Goal: Transaction & Acquisition: Download file/media

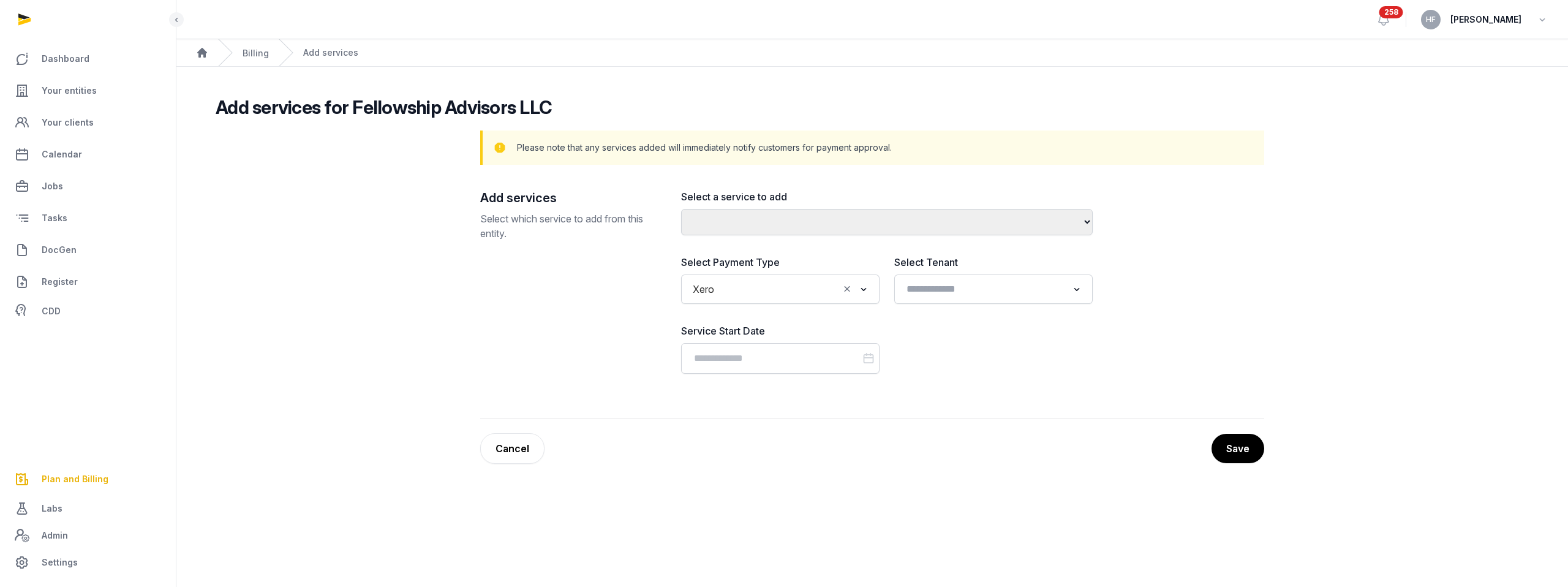
select select
click at [519, 456] on link "Cancel" at bounding box center [513, 448] width 65 height 31
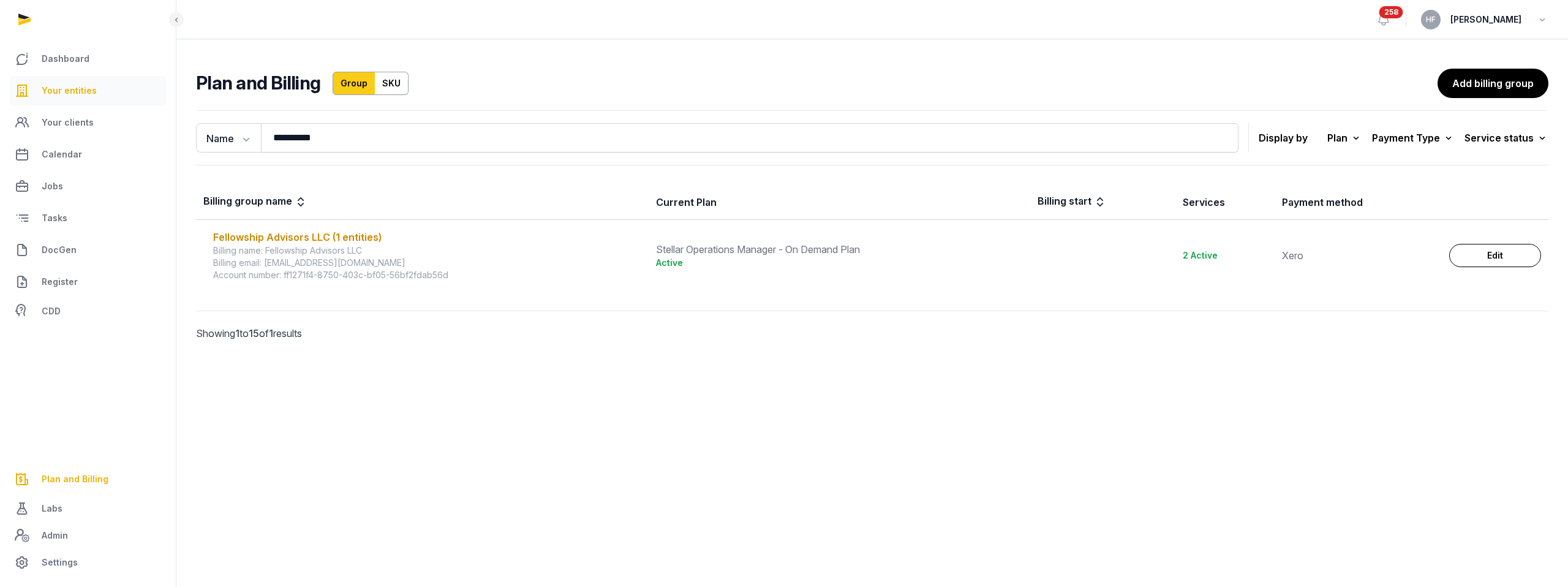
click at [85, 93] on span "Your entities" at bounding box center [68, 91] width 55 height 14
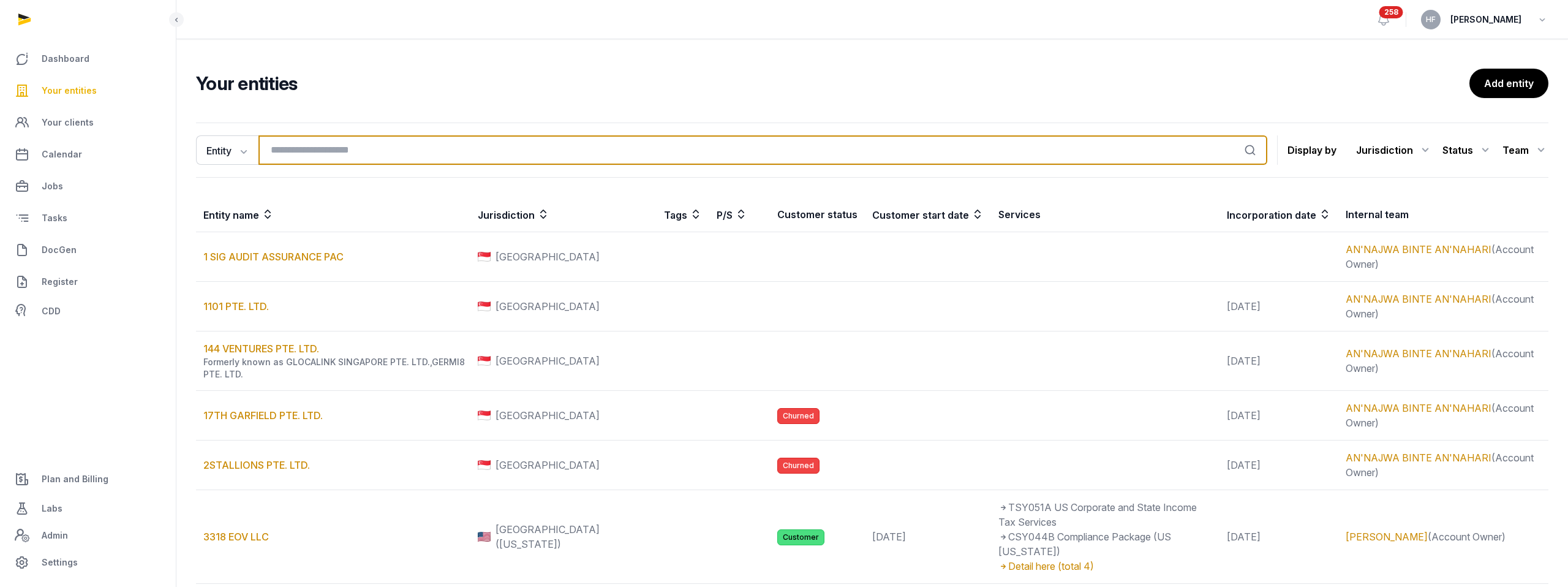
click at [299, 148] on input "search" at bounding box center [763, 150] width 1009 height 30
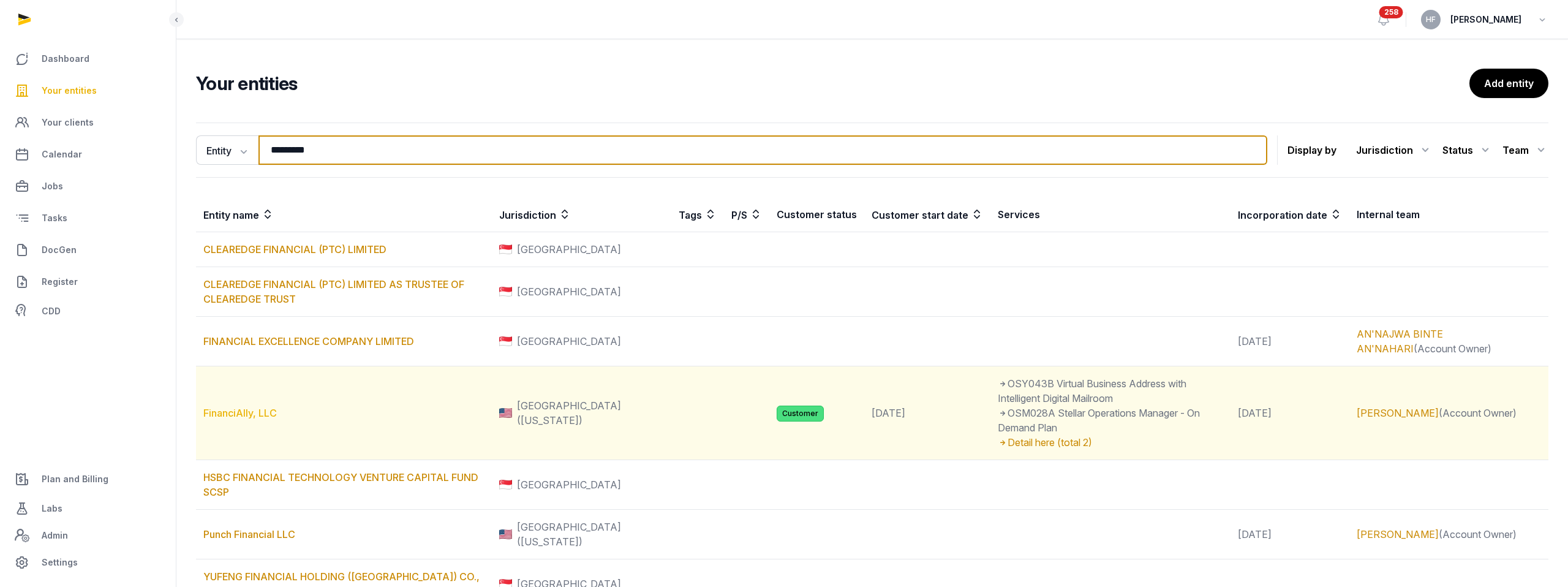
type input "*********"
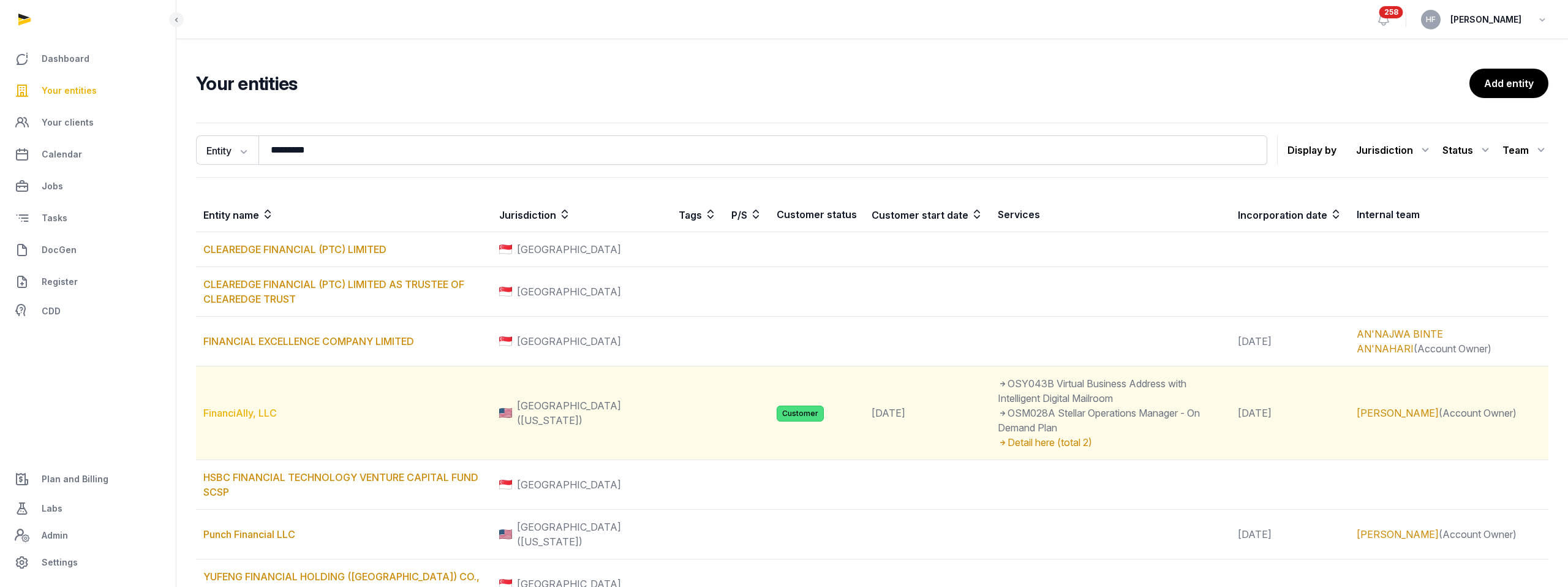
click at [260, 412] on link "FinanciAlly, LLC" at bounding box center [240, 413] width 74 height 13
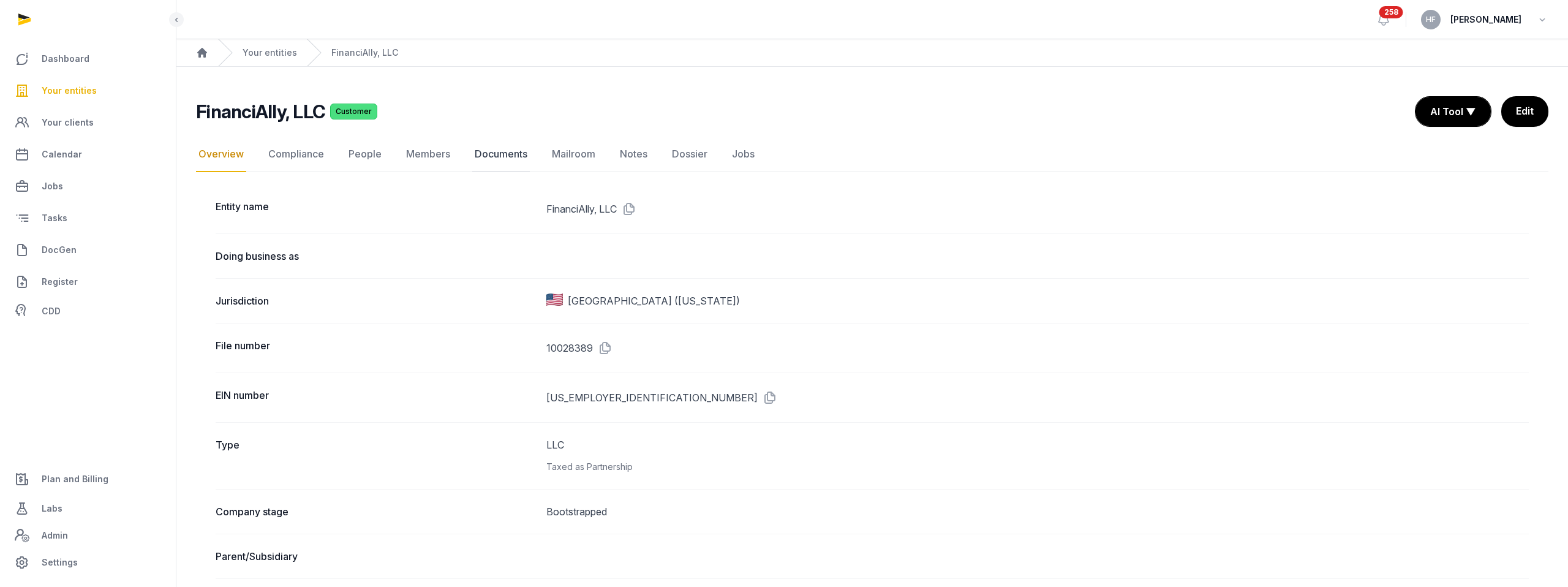
click at [500, 155] on link "Documents" at bounding box center [501, 154] width 58 height 35
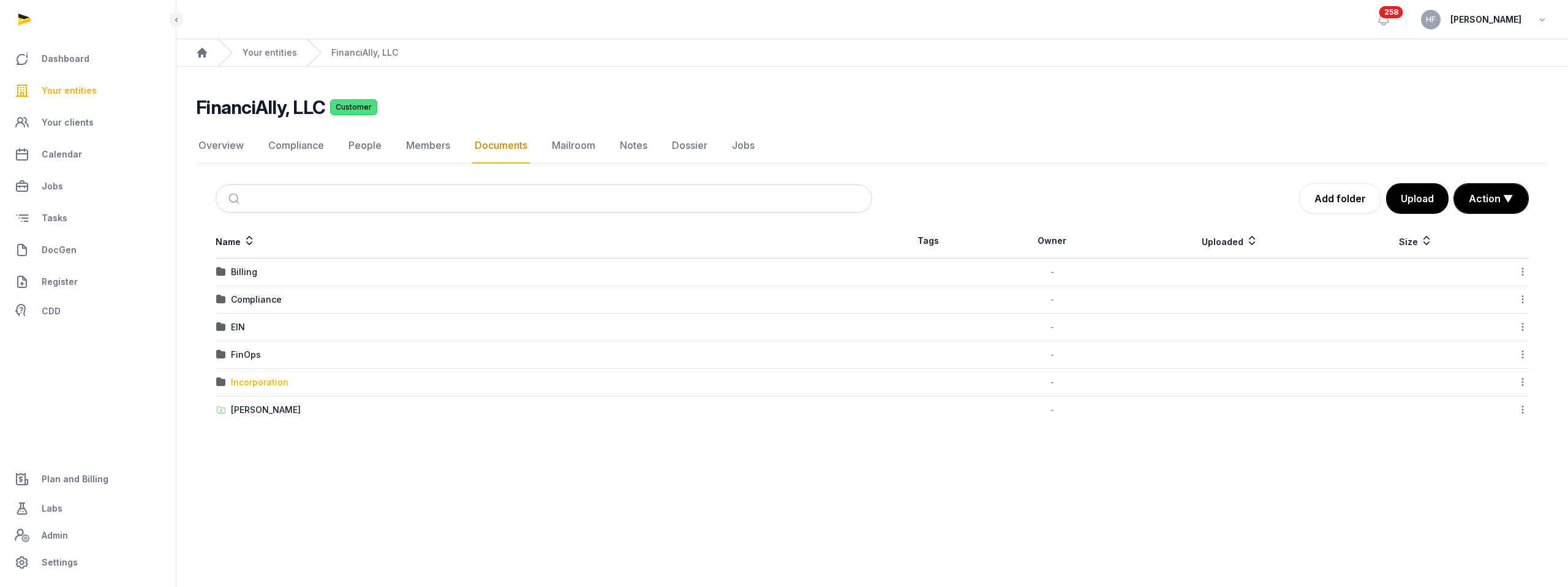
click at [264, 384] on div "Incorporation" at bounding box center [260, 383] width 58 height 13
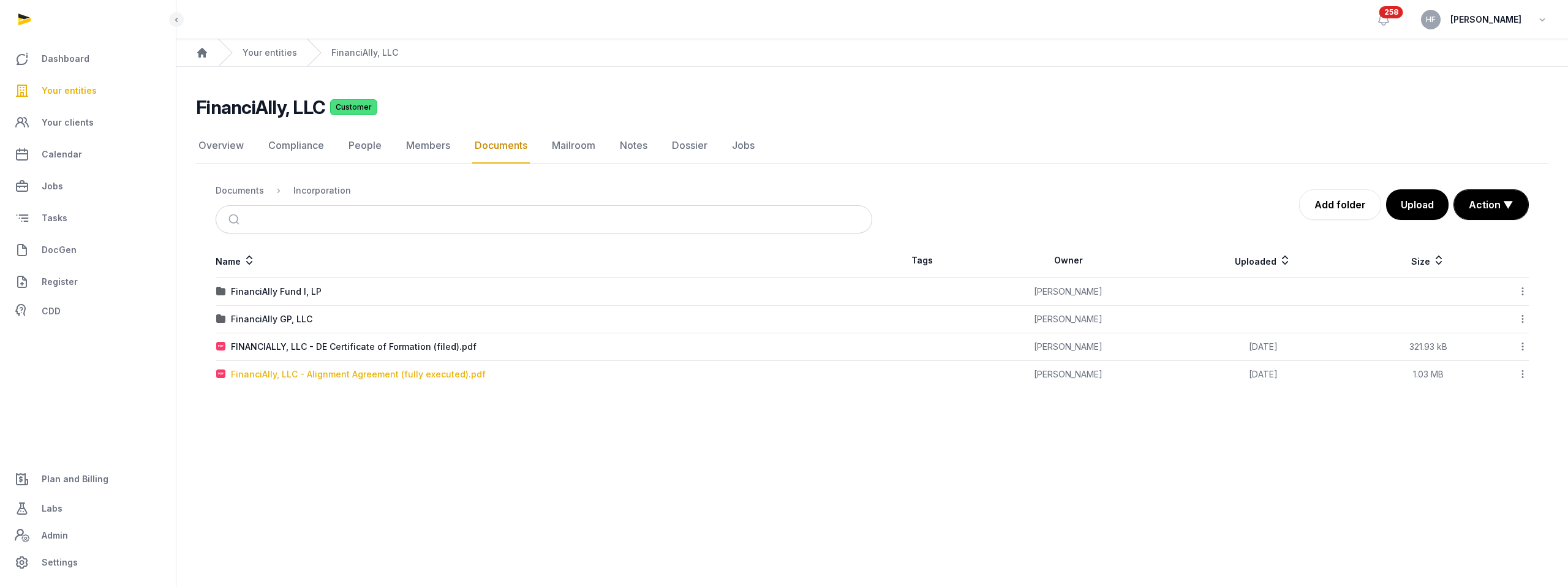
click at [420, 375] on div "FinanciAlly, LLC - Alignment Agreement (fully executed).pdf" at bounding box center [358, 375] width 255 height 13
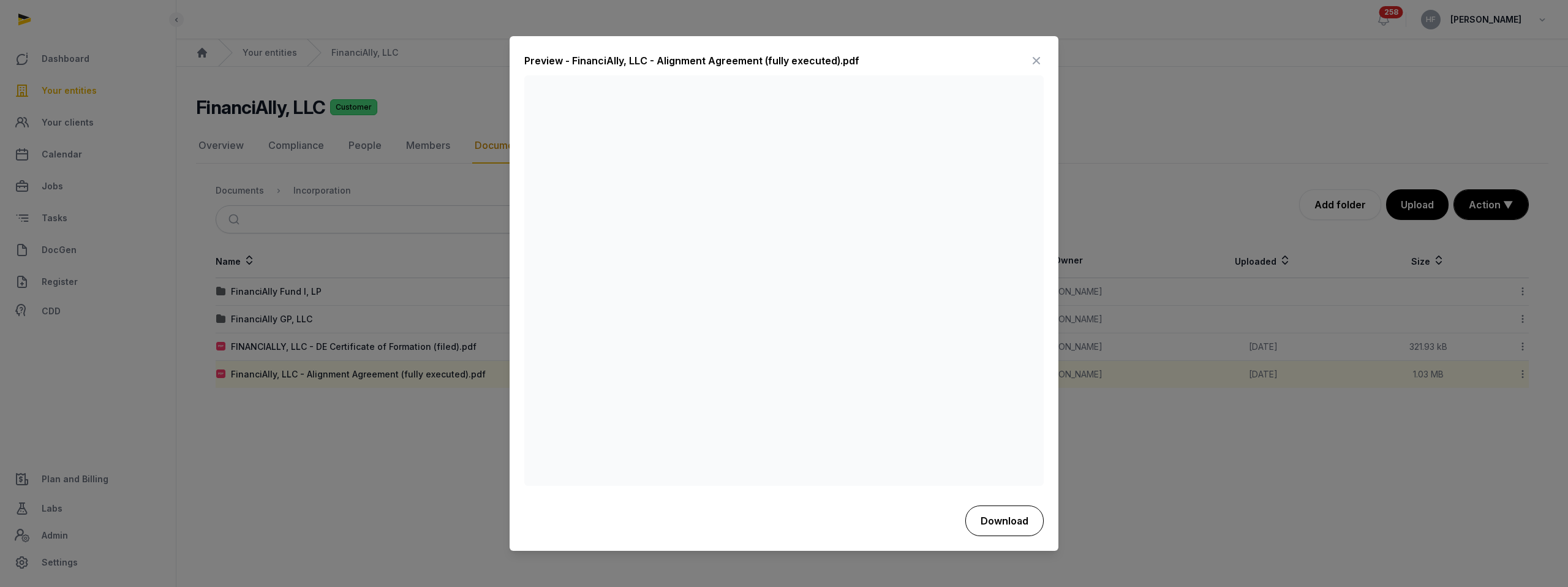
click at [1022, 514] on button "Download" at bounding box center [1004, 521] width 78 height 31
click at [1041, 60] on icon at bounding box center [1036, 61] width 14 height 20
